Goal: Use online tool/utility

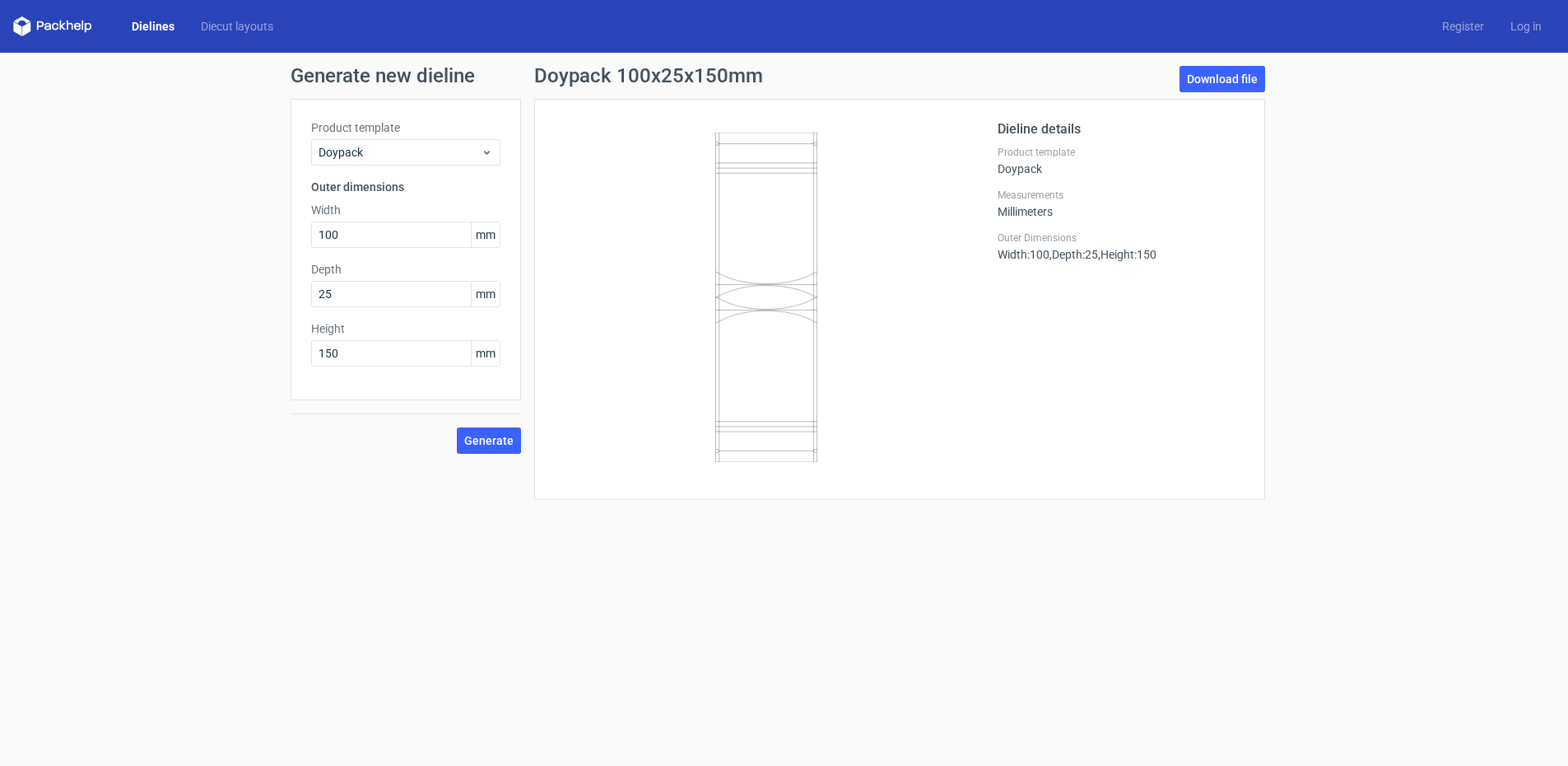
click at [753, 151] on icon at bounding box center [767, 297] width 397 height 329
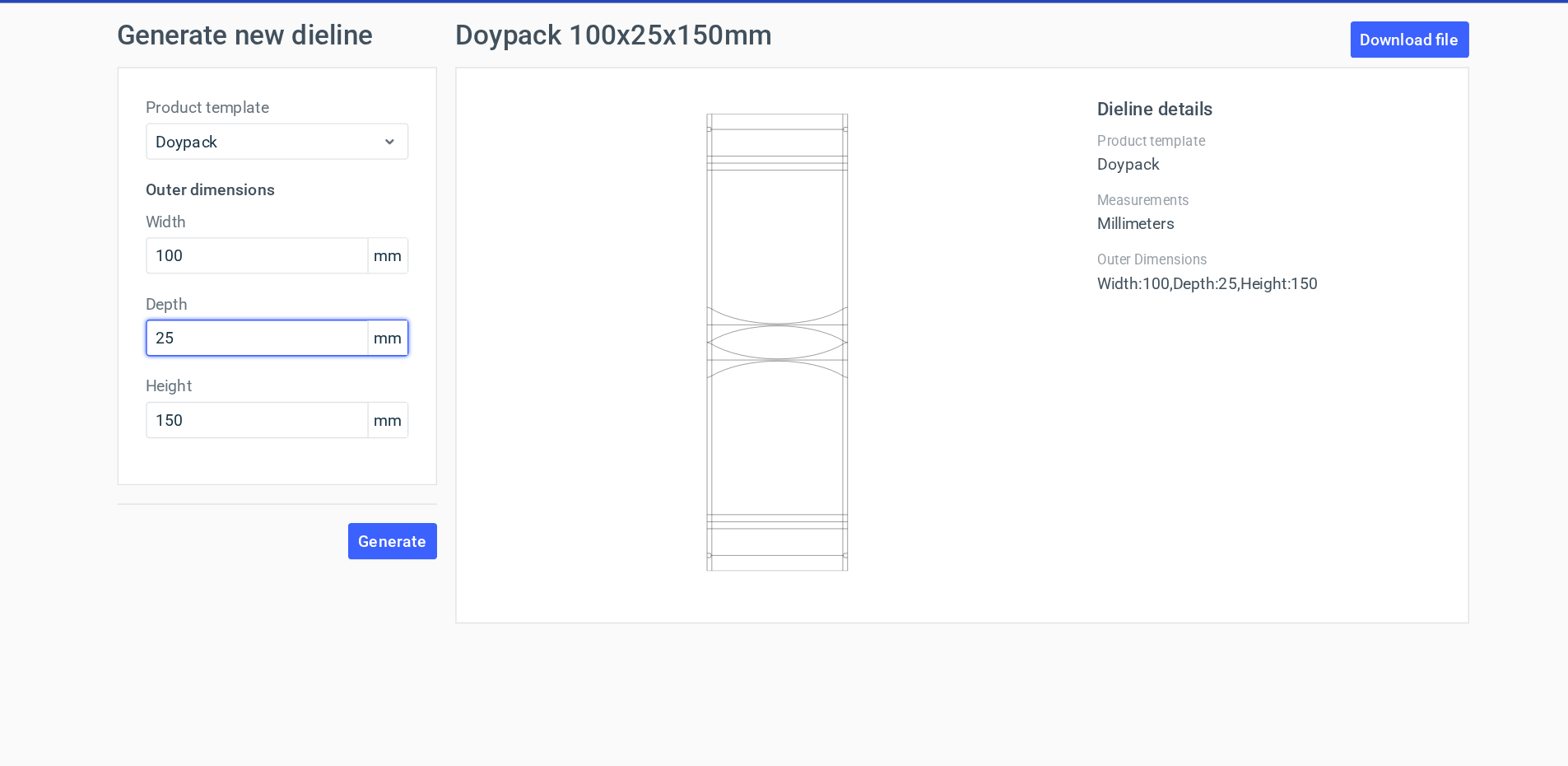
click at [354, 281] on input "25" at bounding box center [406, 294] width 189 height 26
type input "40"
click at [486, 432] on button "Generate" at bounding box center [488, 441] width 64 height 26
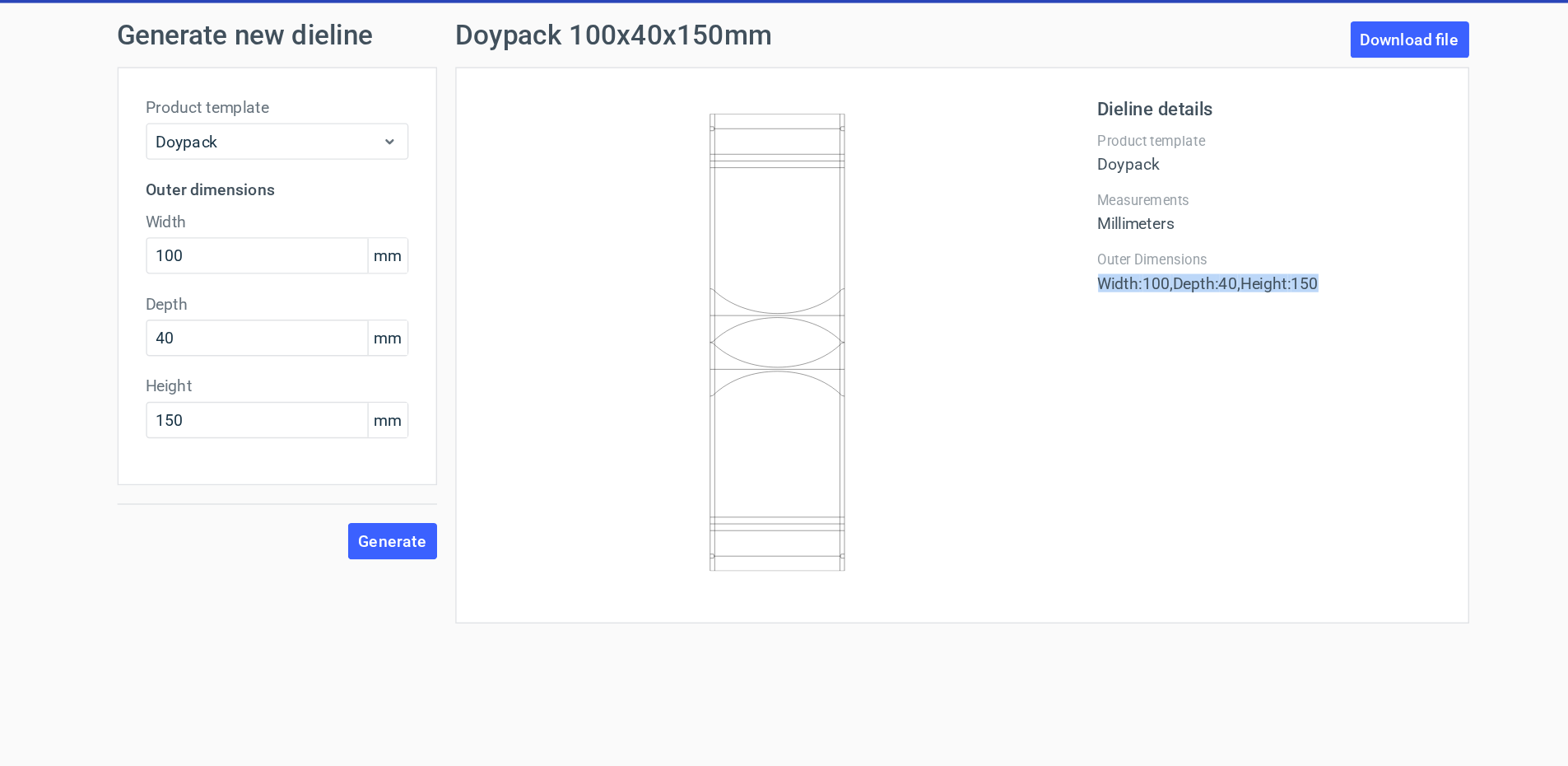
drag, startPoint x: 998, startPoint y: 251, endPoint x: 1175, endPoint y: 247, distance: 177.0
click at [1175, 247] on div "Outer Dimensions Width : 100 , Depth : 40 , Height : 150" at bounding box center [1121, 246] width 247 height 30
copy div "Width : 100 , Depth : 40 , Height : 150"
click at [363, 234] on input "100" at bounding box center [406, 234] width 189 height 26
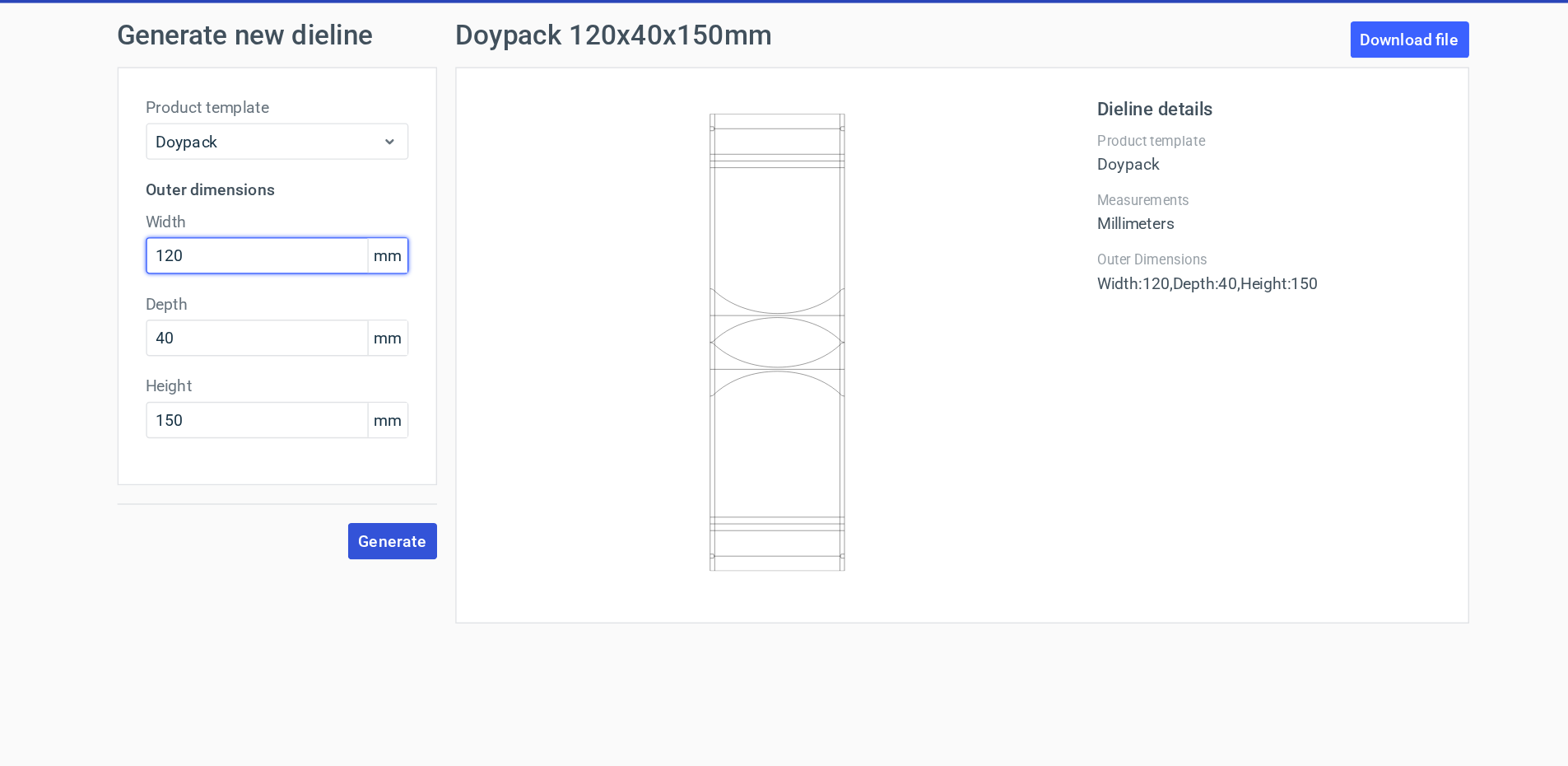
type input "120"
click at [505, 447] on button "Generate" at bounding box center [488, 441] width 64 height 26
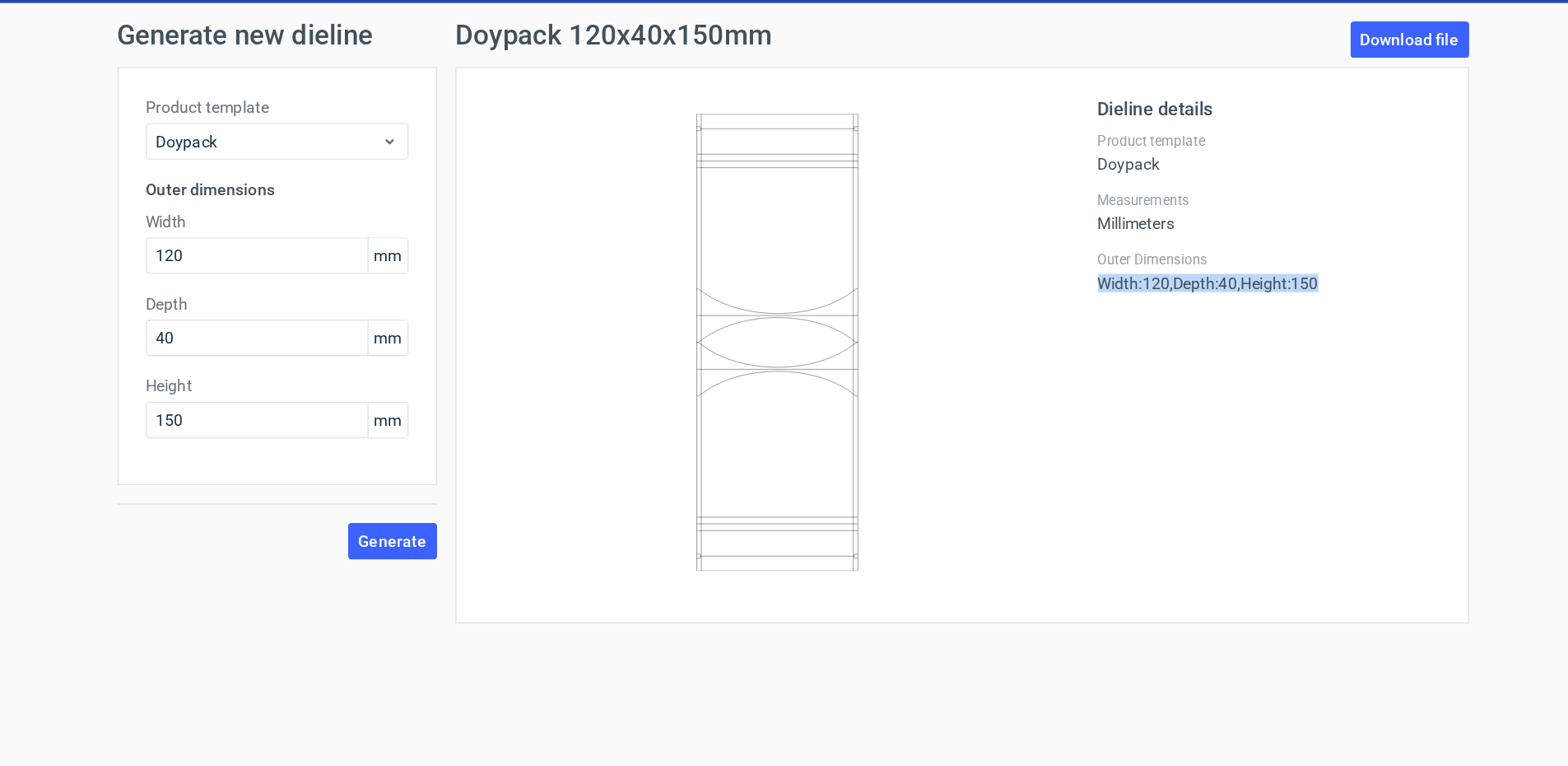
drag, startPoint x: 1001, startPoint y: 252, endPoint x: 1209, endPoint y: 250, distance: 208.0
click at [1209, 250] on div "Outer Dimensions Width : 120 , Depth : 40 , Height : 150" at bounding box center [1121, 246] width 247 height 30
copy div "Width : 120 , Depth : 40 , Height : 150"
